Goal: Task Accomplishment & Management: Use online tool/utility

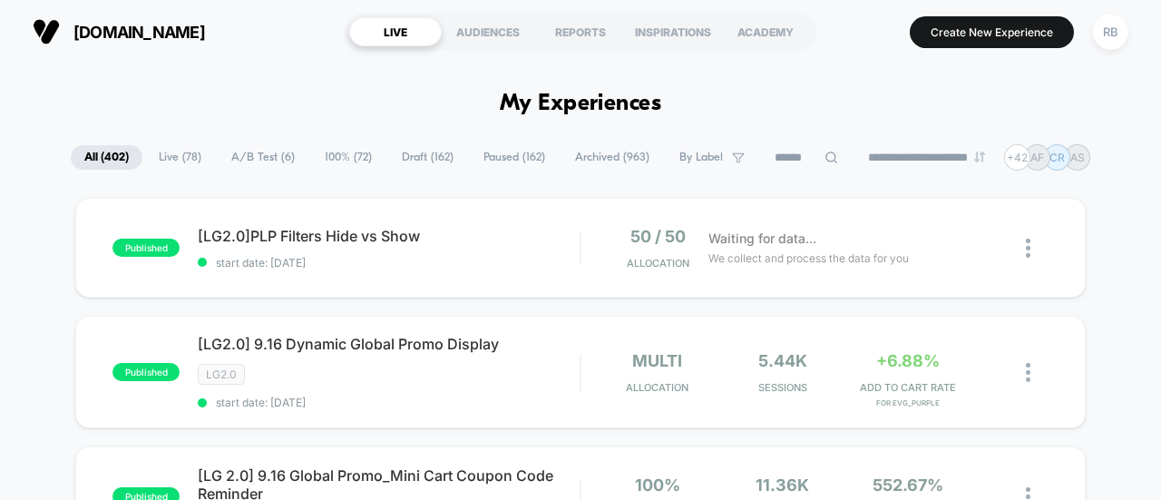
click at [824, 156] on icon at bounding box center [831, 158] width 14 height 14
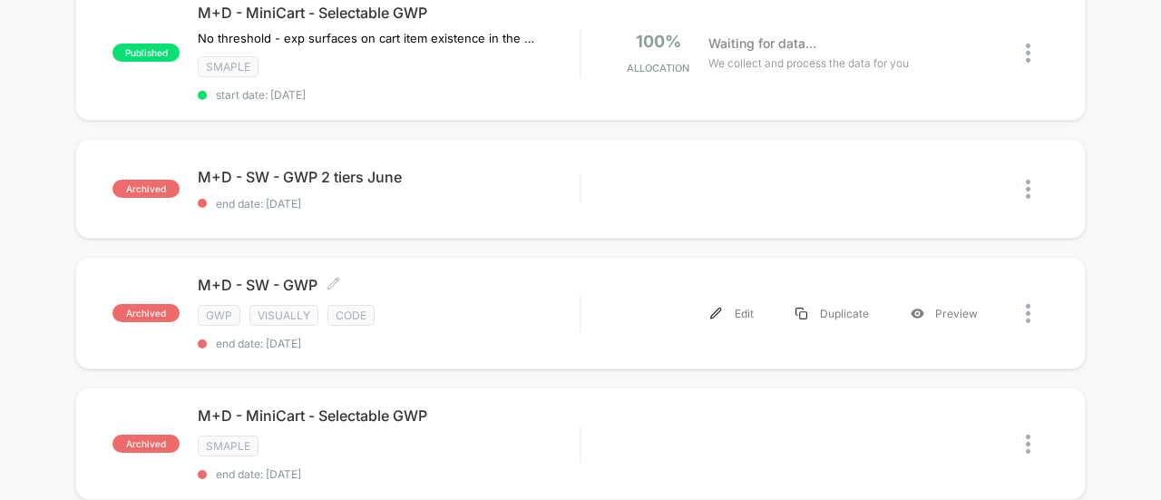
scroll to position [1436, 0]
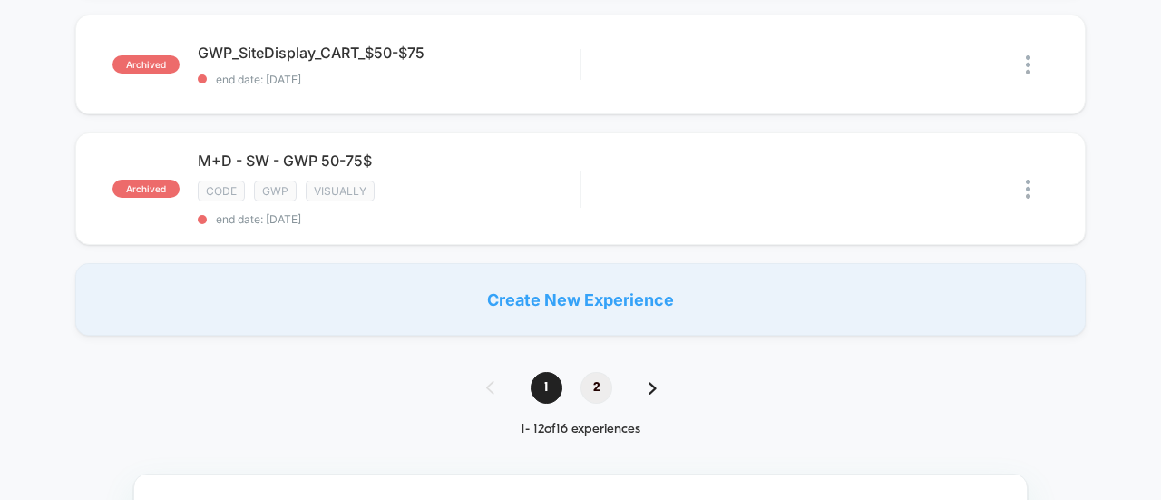
type input "***"
click at [593, 372] on span "2" at bounding box center [596, 388] width 32 height 32
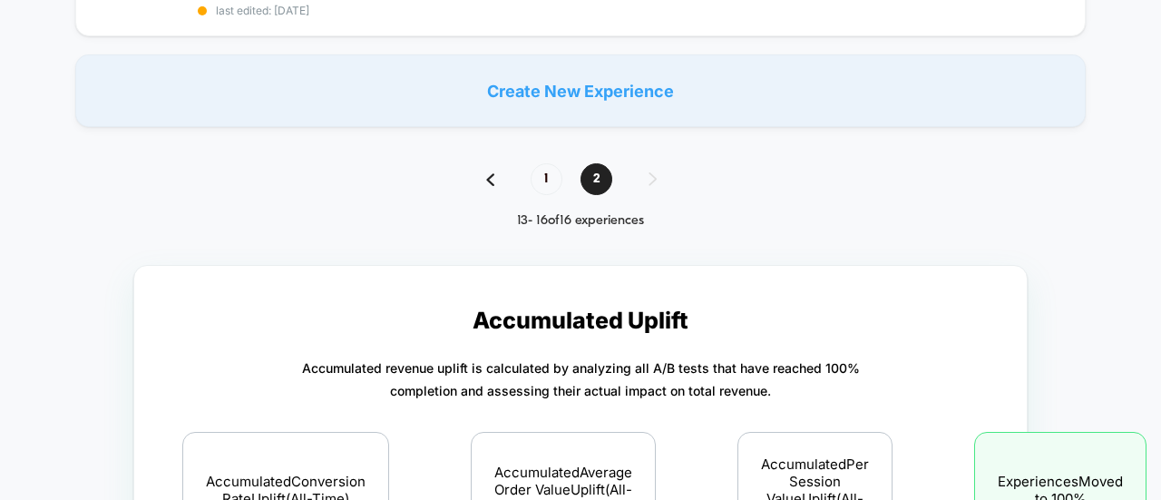
scroll to position [1709, 0]
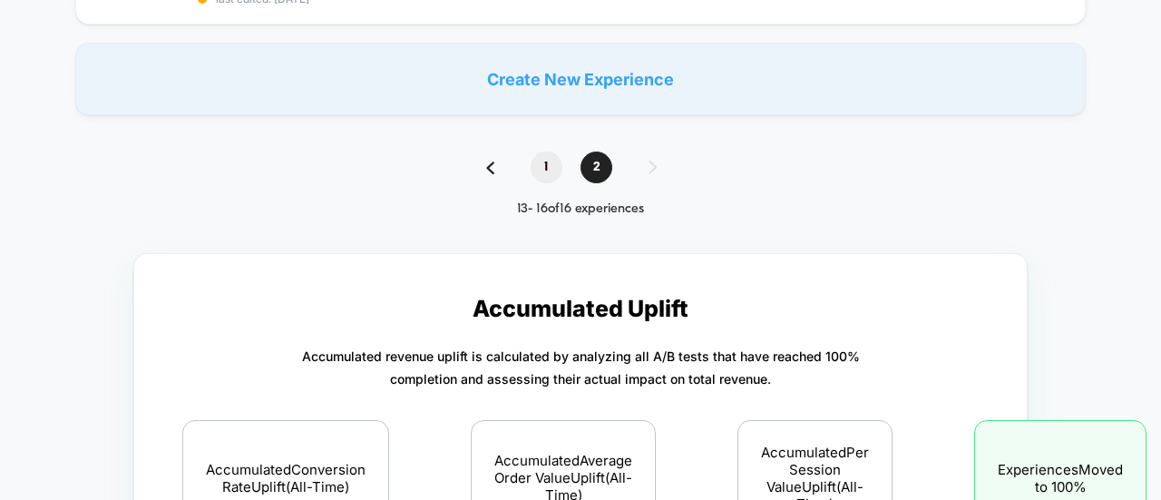
click at [543, 151] on span "1" at bounding box center [546, 167] width 32 height 32
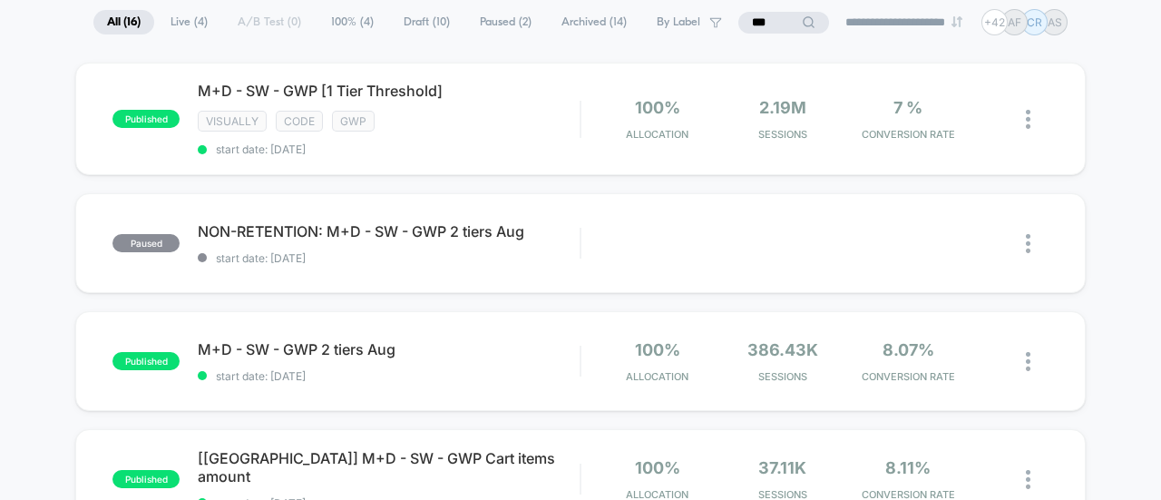
scroll to position [92, 0]
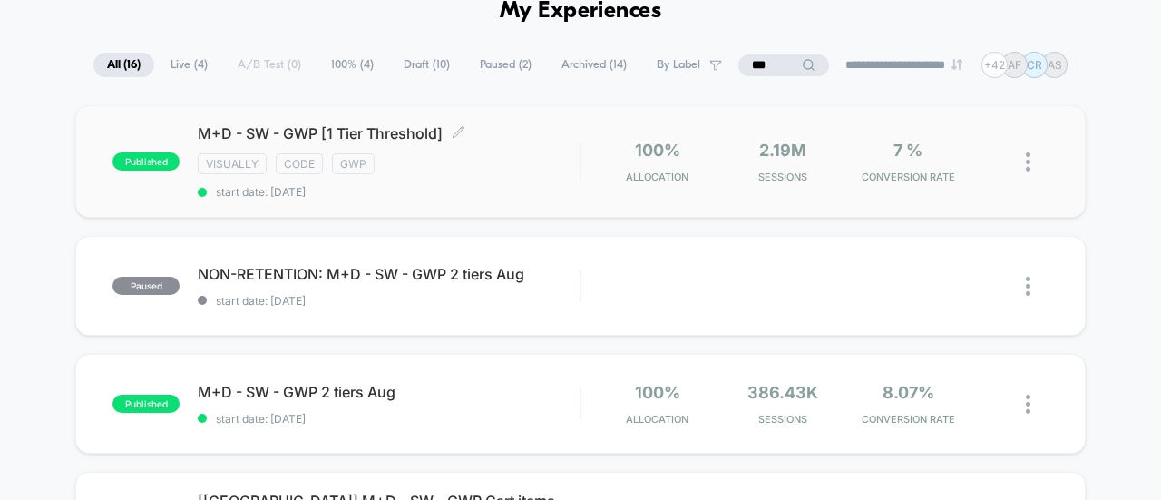
click at [359, 130] on span "M+D - SW - GWP [1 Tier Threshold] Click to edit experience details" at bounding box center [389, 133] width 382 height 18
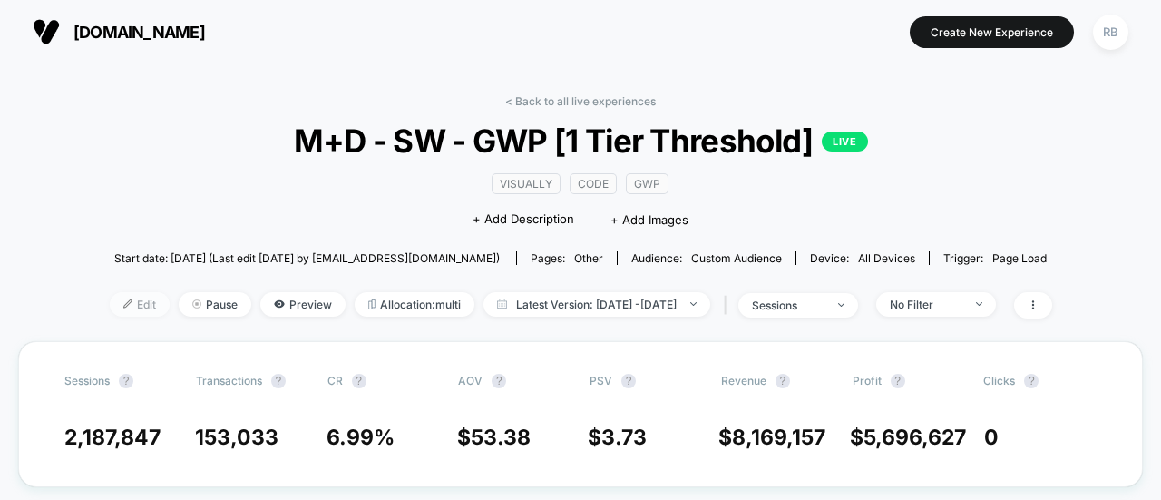
click at [110, 296] on span "Edit" at bounding box center [140, 304] width 60 height 24
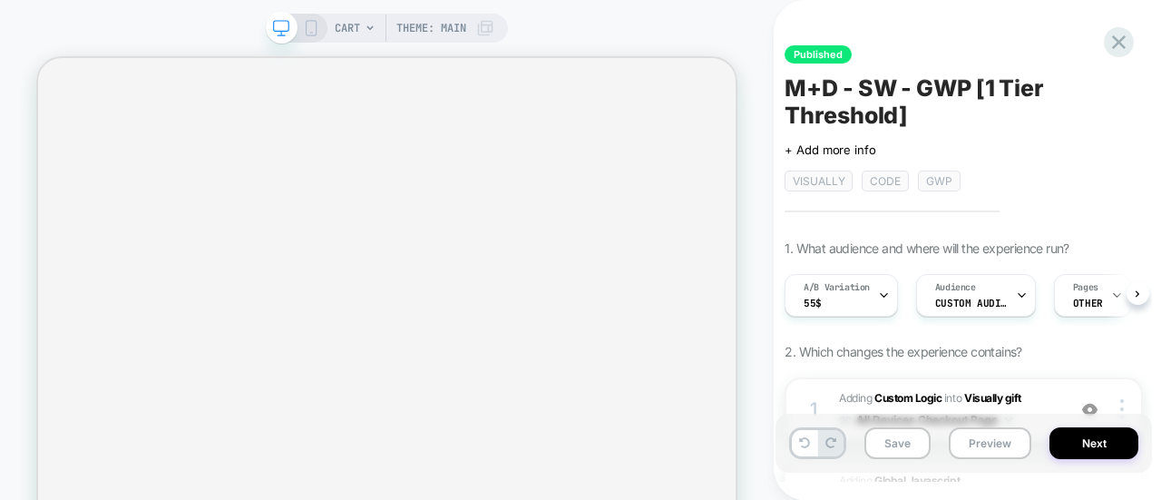
scroll to position [0, 1]
click at [974, 298] on span "Custom Audience" at bounding box center [970, 302] width 73 height 13
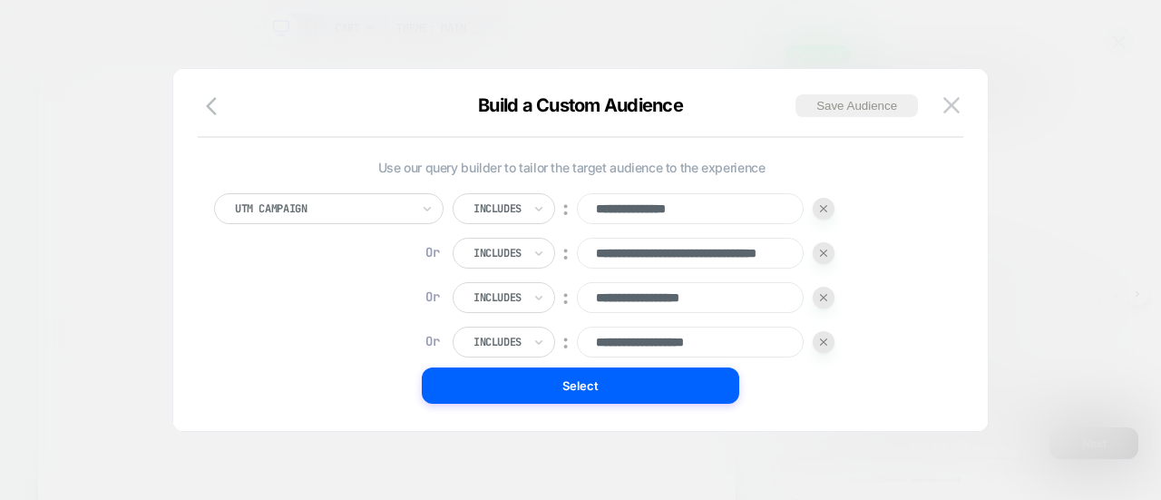
scroll to position [194, 0]
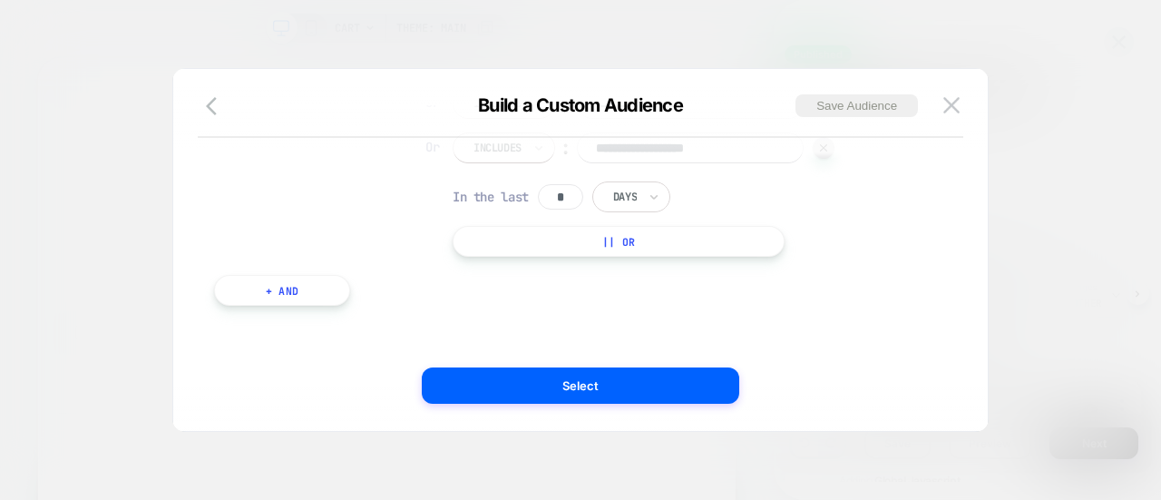
click at [569, 244] on button "|| Or" at bounding box center [618, 241] width 332 height 31
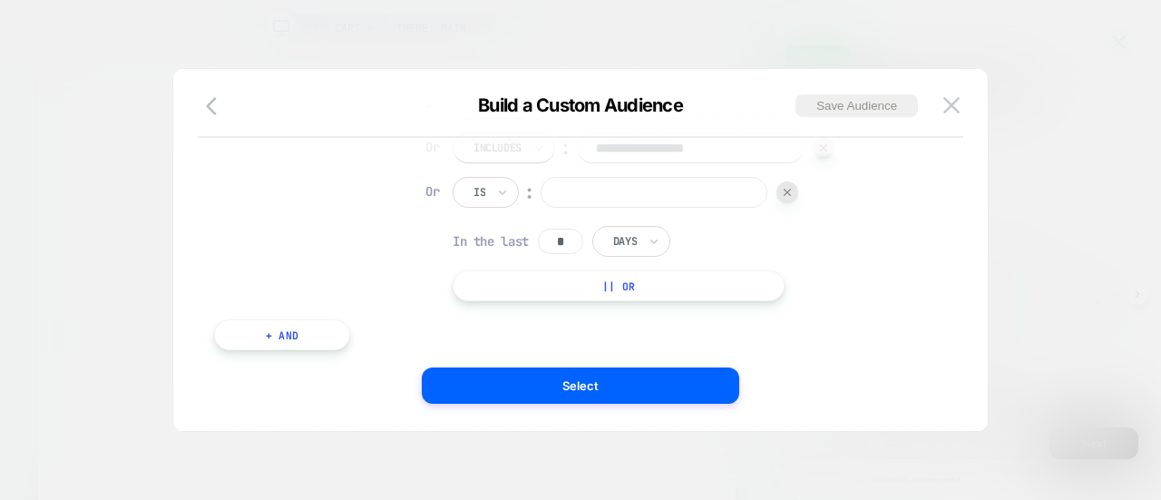
click at [474, 182] on div "Is" at bounding box center [478, 192] width 15 height 20
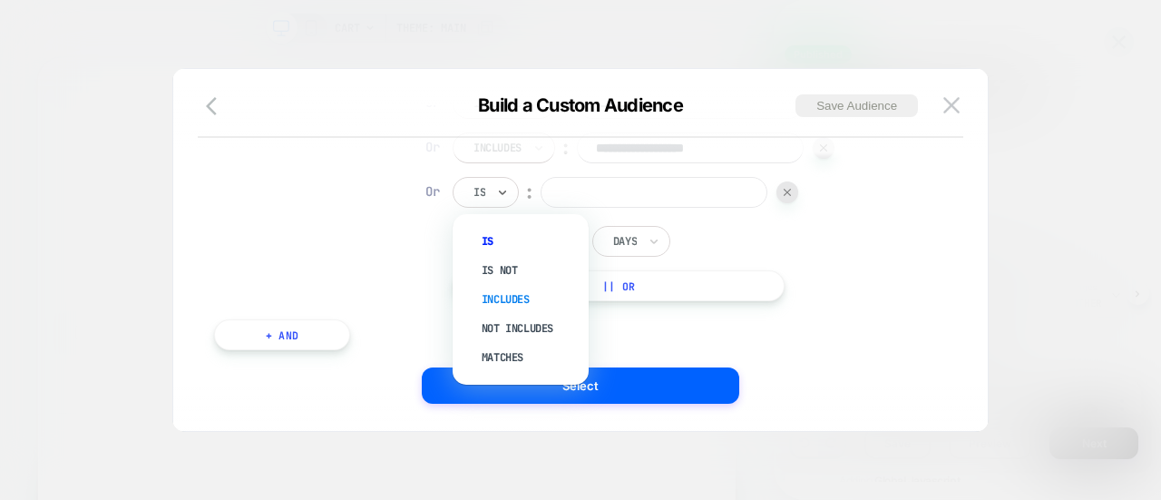
click at [542, 300] on div "Includes" at bounding box center [530, 299] width 118 height 29
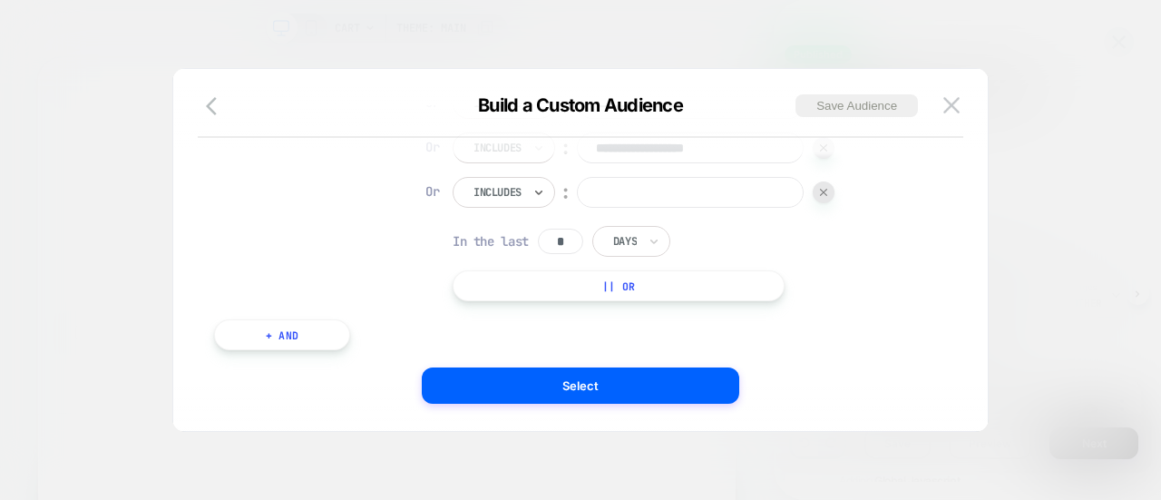
click at [707, 184] on input at bounding box center [690, 192] width 227 height 31
paste input "**********"
type input "**********"
click at [850, 309] on div "**********" at bounding box center [571, 183] width 733 height 387
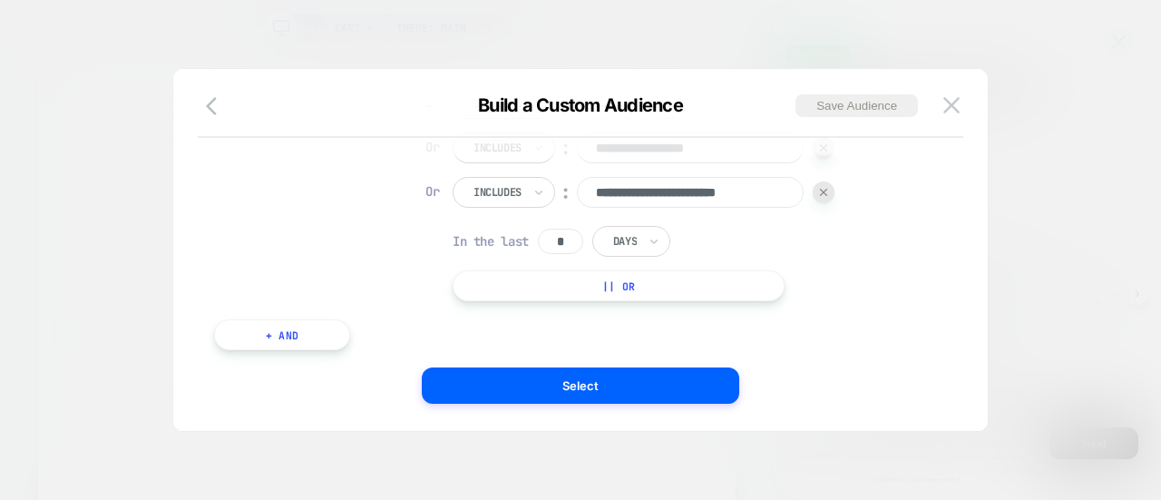
scroll to position [0, 0]
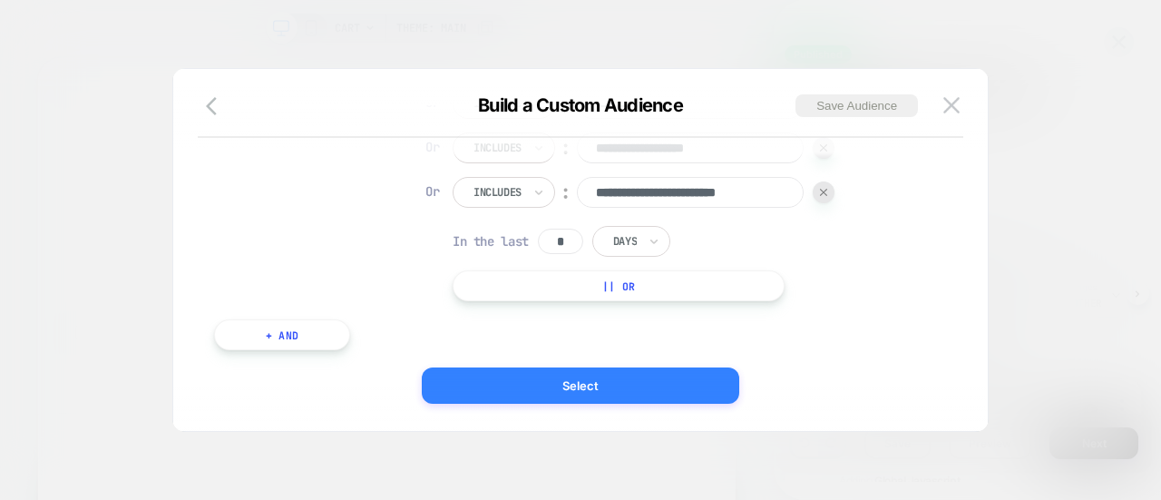
click at [573, 388] on button "Select" at bounding box center [580, 385] width 317 height 36
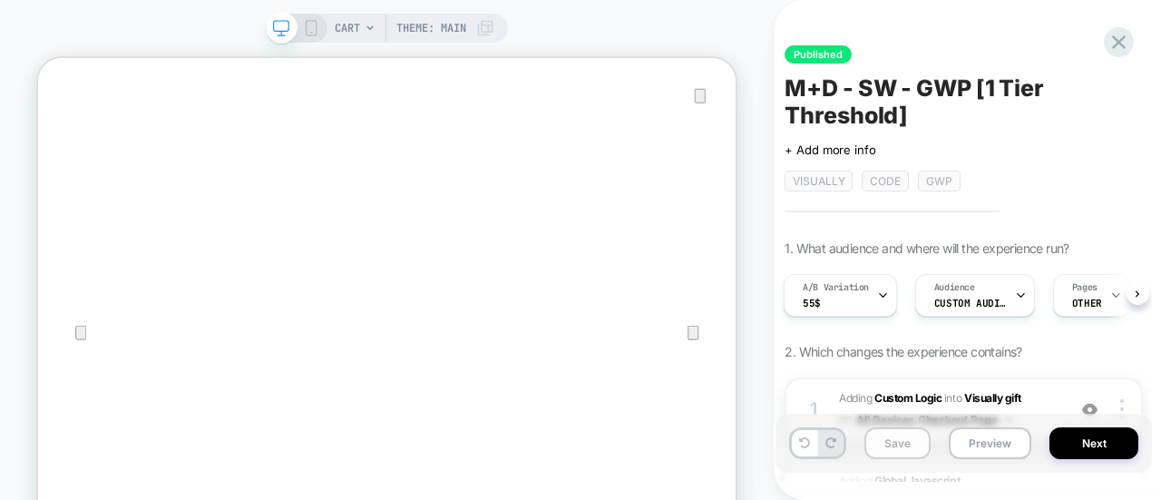
click at [883, 453] on button "Save" at bounding box center [897, 443] width 66 height 32
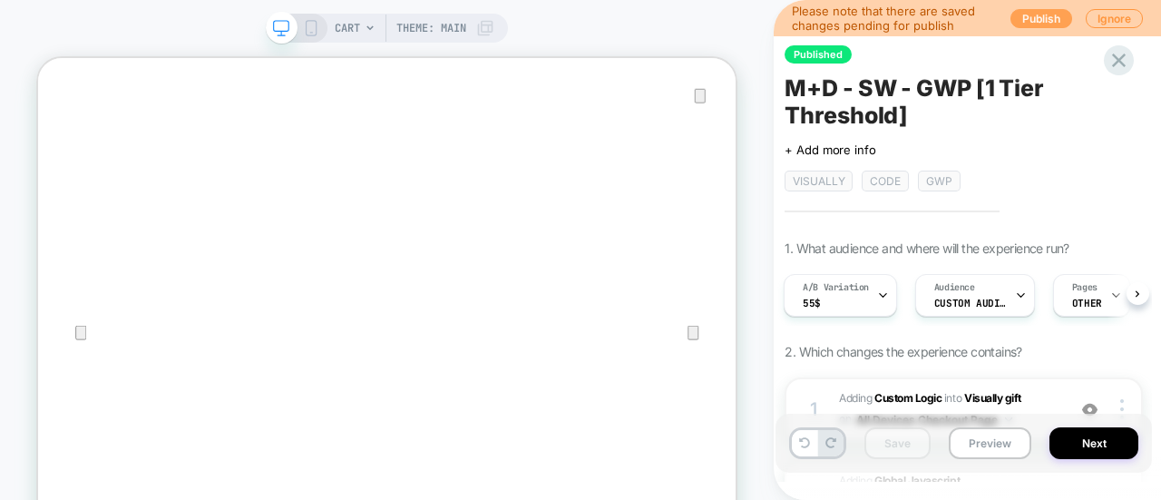
click at [1043, 12] on button "Publish" at bounding box center [1041, 18] width 62 height 19
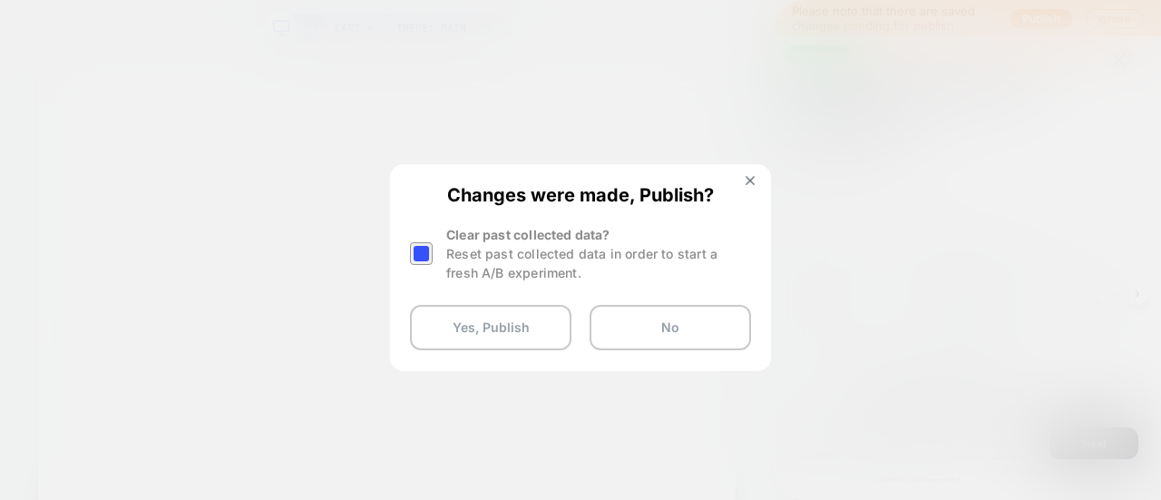
click at [412, 262] on div at bounding box center [421, 253] width 23 height 23
click at [506, 330] on button "Yes, Publish" at bounding box center [490, 327] width 161 height 45
